Goal: Use online tool/utility

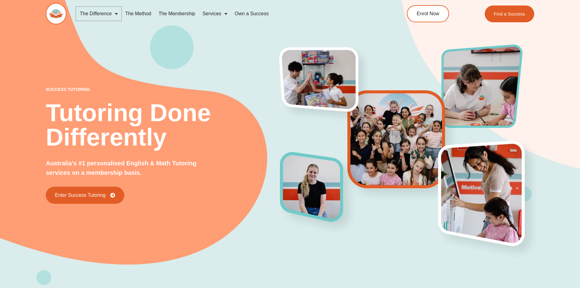
click at [116, 14] on span "Menu" at bounding box center [115, 13] width 6 height 11
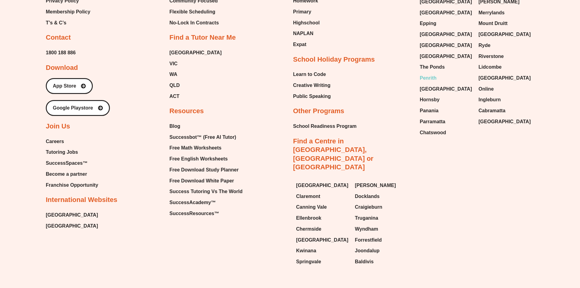
scroll to position [2748, 0]
click at [196, 132] on span "Successbot™ (Free AI Tutor)" at bounding box center [202, 136] width 67 height 9
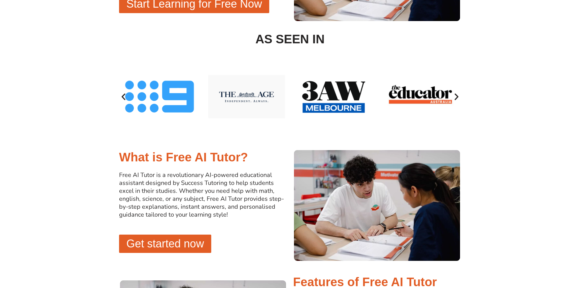
scroll to position [334, 0]
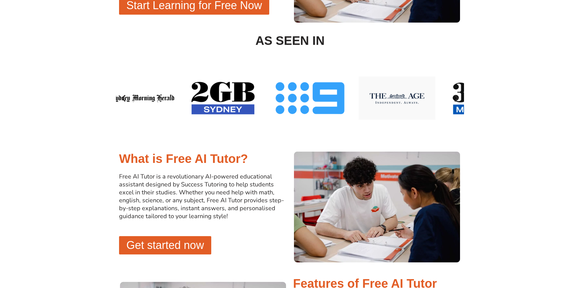
click at [353, 99] on img "1 / 10" at bounding box center [309, 98] width 87 height 87
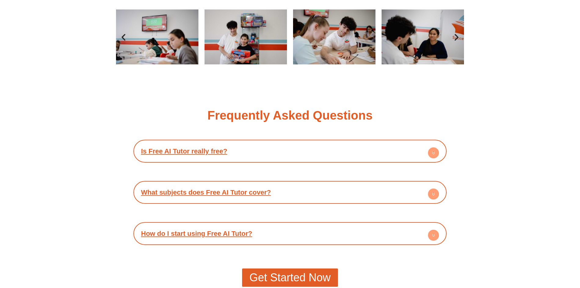
scroll to position [1036, 0]
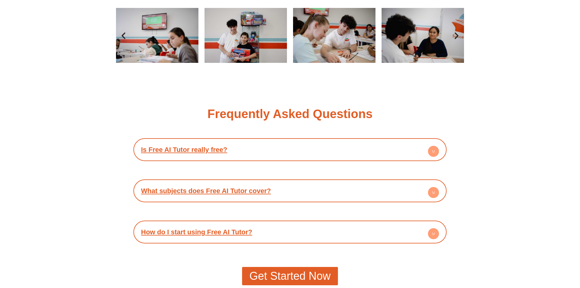
click at [436, 147] on circle at bounding box center [433, 151] width 11 height 11
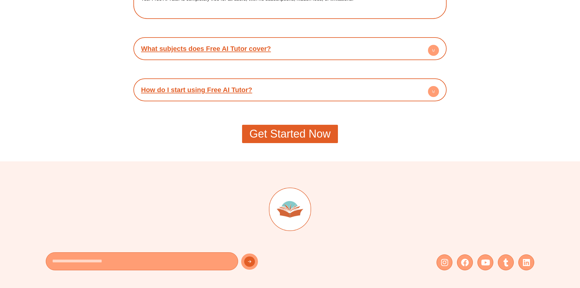
scroll to position [1219, 0]
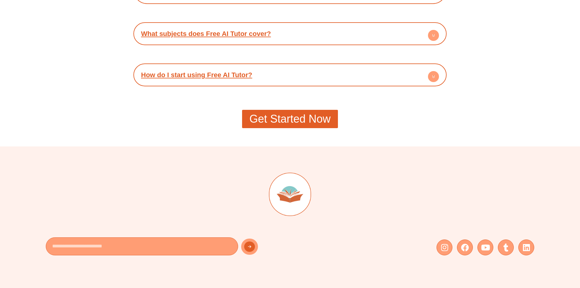
click at [309, 120] on span "Get Started Now" at bounding box center [289, 118] width 81 height 11
